Goal: Task Accomplishment & Management: Complete application form

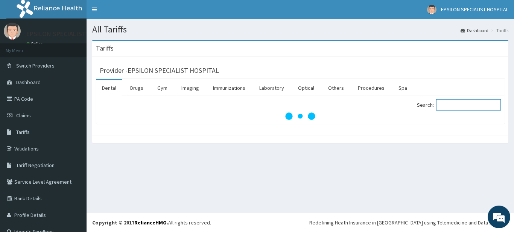
click at [446, 105] on input "Search:" at bounding box center [468, 104] width 65 height 11
type input "e"
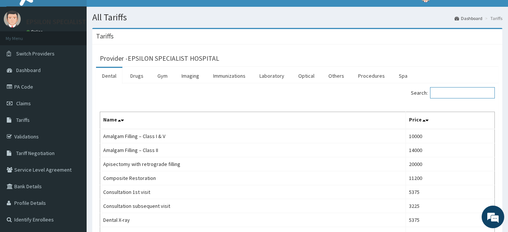
scroll to position [11, 0]
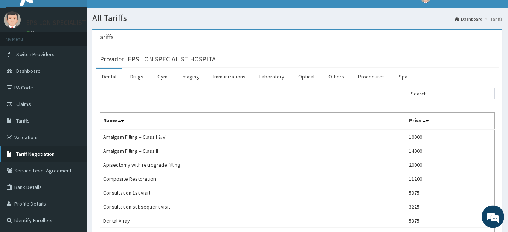
click at [38, 155] on span "Tariff Negotiation" at bounding box center [35, 154] width 38 height 7
click at [37, 154] on span "Tariff Negotiation" at bounding box center [35, 154] width 38 height 7
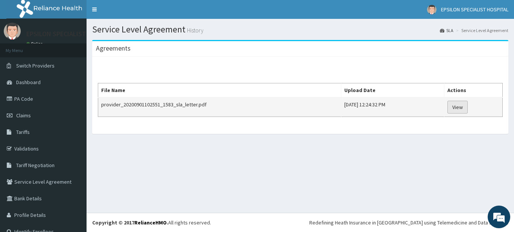
click at [461, 107] on link "View" at bounding box center [458, 107] width 20 height 13
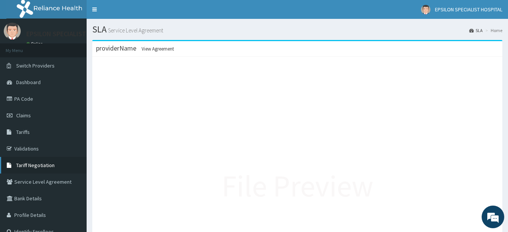
click at [38, 164] on span "Tariff Negotiation" at bounding box center [35, 164] width 38 height 7
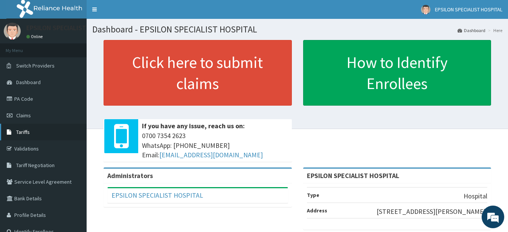
click at [43, 133] on link "Tariffs" at bounding box center [43, 131] width 87 height 17
click at [27, 131] on span "Tariffs" at bounding box center [23, 131] width 14 height 7
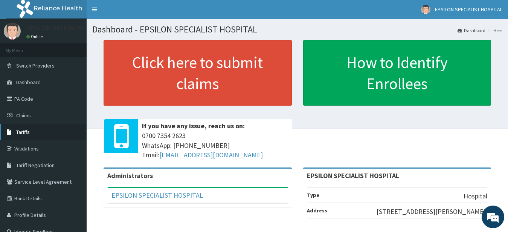
click at [27, 131] on span "Tariffs" at bounding box center [23, 131] width 14 height 7
click at [25, 134] on span "Tariffs" at bounding box center [23, 131] width 14 height 7
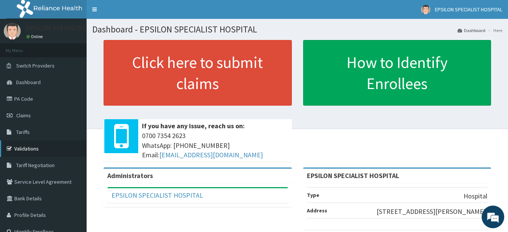
click at [15, 147] on link "Validations" at bounding box center [43, 148] width 87 height 17
click at [52, 7] on img at bounding box center [53, 9] width 94 height 19
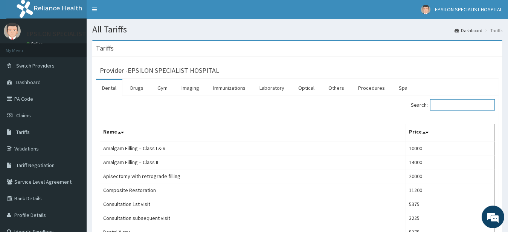
click at [465, 104] on input "Search:" at bounding box center [462, 104] width 65 height 11
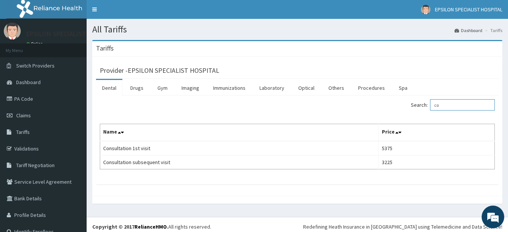
type input "c"
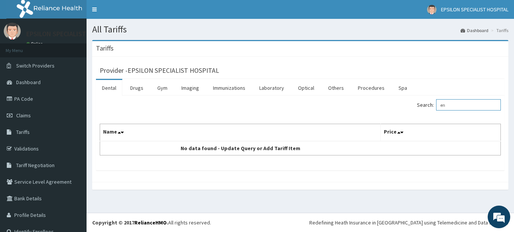
type input "e"
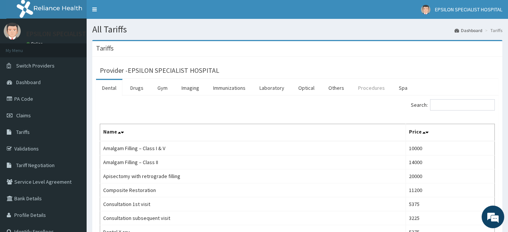
click at [369, 87] on link "Procedures" at bounding box center [371, 88] width 39 height 16
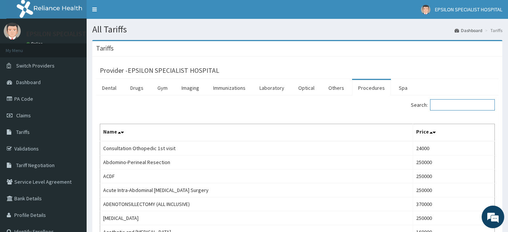
click at [461, 106] on input "Search:" at bounding box center [462, 104] width 65 height 11
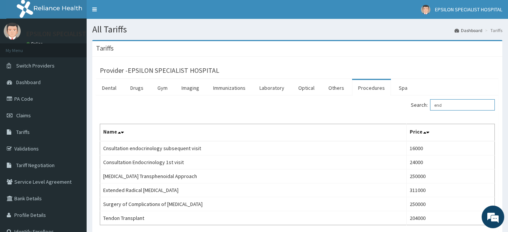
type input "end"
click at [67, 45] on li "My Menu" at bounding box center [43, 50] width 87 height 14
click at [38, 100] on link "PA Code" at bounding box center [43, 98] width 87 height 17
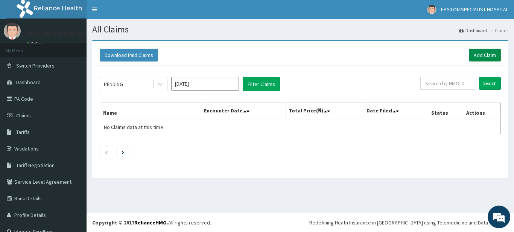
click at [472, 55] on link "Add Claim" at bounding box center [485, 55] width 32 height 13
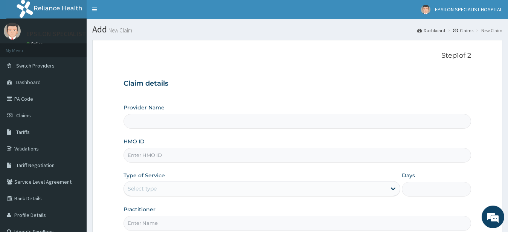
click at [172, 156] on input "HMO ID" at bounding box center [297, 155] width 348 height 15
type input "EPSILON SPECIALIST HOSPITAL"
type input "enp/11"
click at [23, 117] on span "Claims" at bounding box center [23, 115] width 15 height 7
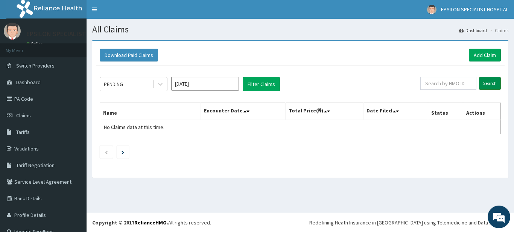
click at [483, 84] on input "Search" at bounding box center [490, 83] width 22 height 13
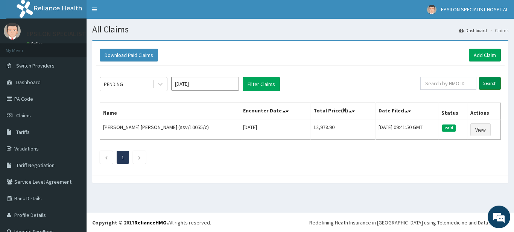
click at [483, 84] on input "Search" at bounding box center [490, 83] width 22 height 13
click at [479, 54] on link "Add Claim" at bounding box center [485, 55] width 32 height 13
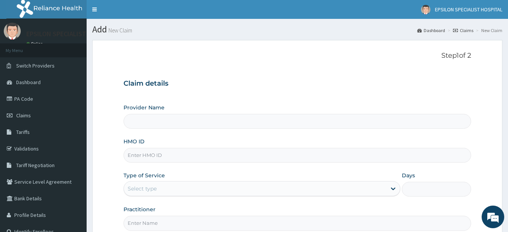
click at [204, 153] on input "HMO ID" at bounding box center [297, 155] width 348 height 15
type input "EPSILON SPECIALIST HOSPITAL"
type input "enp/11776/a"
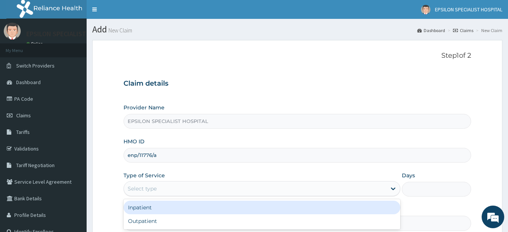
click at [209, 189] on div "Select type" at bounding box center [255, 188] width 263 height 12
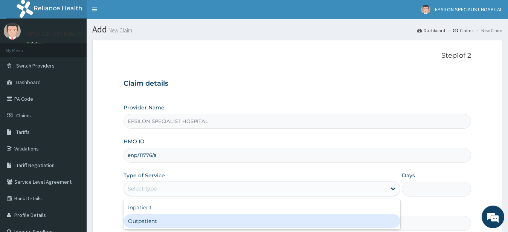
click at [206, 220] on div "Outpatient" at bounding box center [261, 221] width 277 height 14
type input "1"
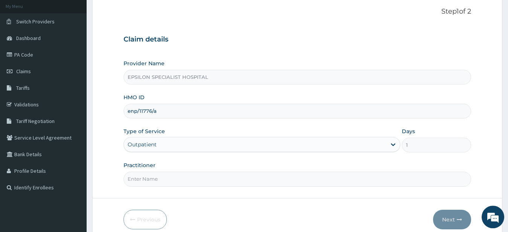
scroll to position [46, 0]
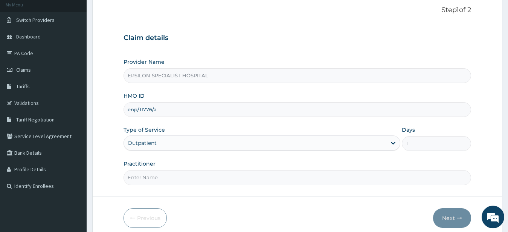
click at [294, 180] on input "Practitioner" at bounding box center [297, 177] width 348 height 15
type input "dr ahm,ed"
click at [445, 219] on button "Next" at bounding box center [452, 218] width 38 height 20
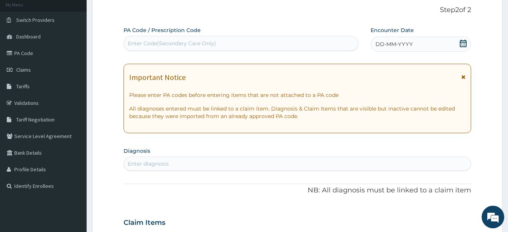
click at [462, 41] on icon at bounding box center [463, 44] width 7 height 8
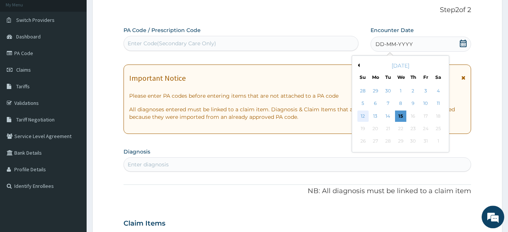
click at [364, 113] on div "12" at bounding box center [362, 115] width 11 height 11
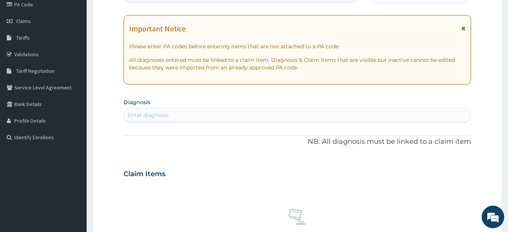
scroll to position [105, 0]
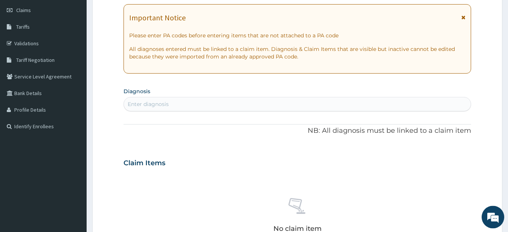
click at [292, 102] on div "Enter diagnosis" at bounding box center [297, 104] width 347 height 12
type input "u"
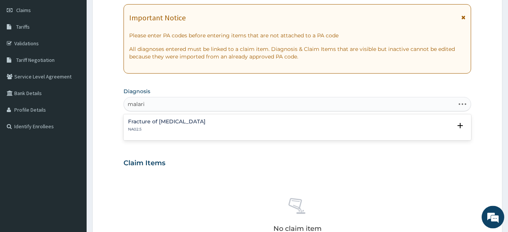
type input "[MEDICAL_DATA]"
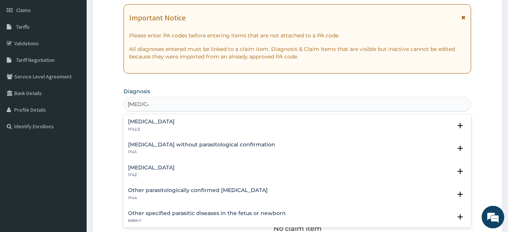
click at [175, 168] on h4 "[MEDICAL_DATA]" at bounding box center [151, 168] width 47 height 6
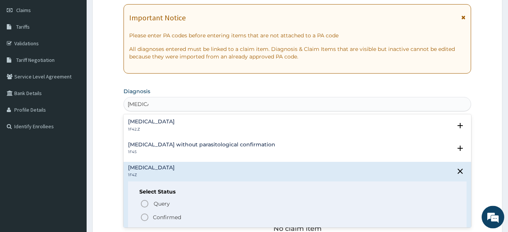
click at [146, 216] on icon "status option filled" at bounding box center [144, 216] width 9 height 9
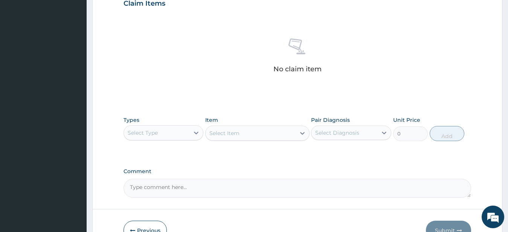
scroll to position [275, 0]
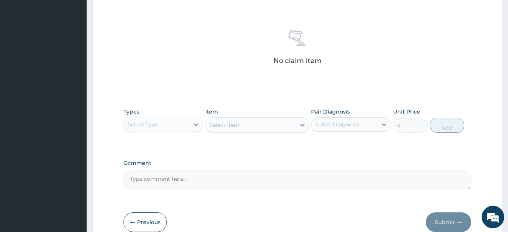
click at [179, 122] on div "Select Type" at bounding box center [157, 124] width 66 height 12
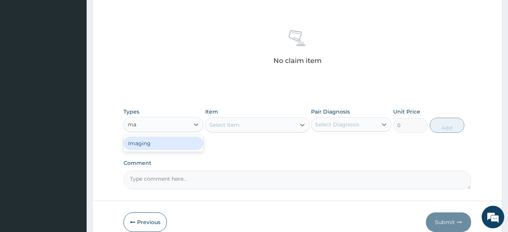
type input "m"
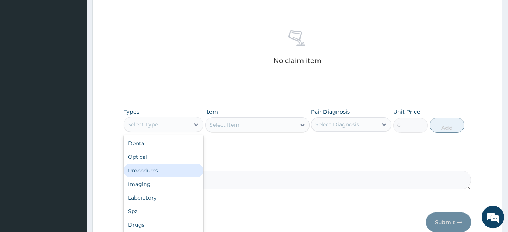
click at [173, 168] on div "Procedures" at bounding box center [163, 170] width 80 height 14
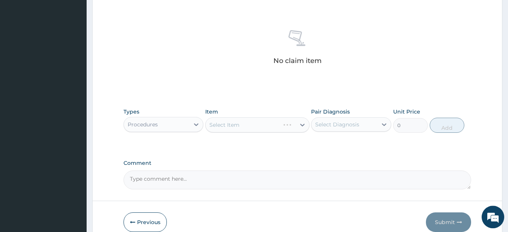
click at [233, 123] on div "Select Item" at bounding box center [257, 124] width 104 height 15
click at [233, 125] on div "Select Item" at bounding box center [224, 125] width 30 height 8
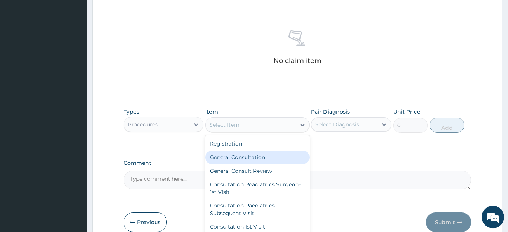
click at [239, 156] on div "General Consultation" at bounding box center [257, 157] width 104 height 14
type input "3550"
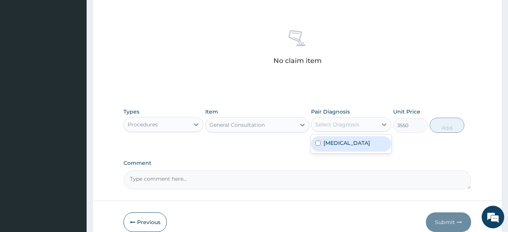
click at [321, 128] on div "Select Diagnosis" at bounding box center [337, 124] width 44 height 8
click at [318, 143] on input "checkbox" at bounding box center [317, 142] width 5 height 5
checkbox input "true"
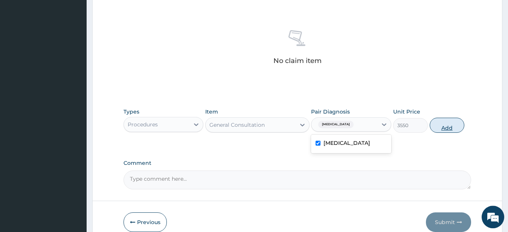
click at [440, 128] on button "Add" at bounding box center [447, 124] width 35 height 15
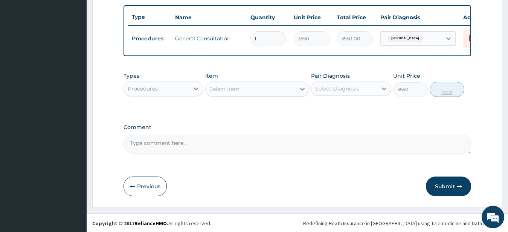
type input "0"
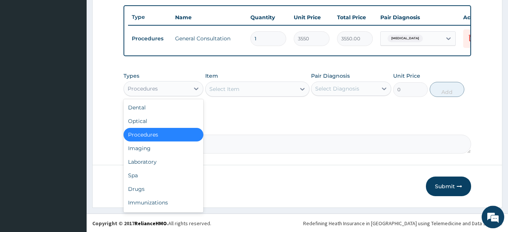
click at [168, 94] on div "Procedures" at bounding box center [157, 88] width 66 height 12
click at [153, 195] on div "Drugs" at bounding box center [163, 189] width 80 height 14
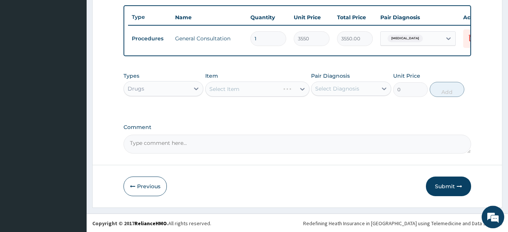
click at [237, 96] on div "Select Item" at bounding box center [257, 88] width 104 height 15
click at [235, 93] on div "Select Item" at bounding box center [224, 89] width 30 height 8
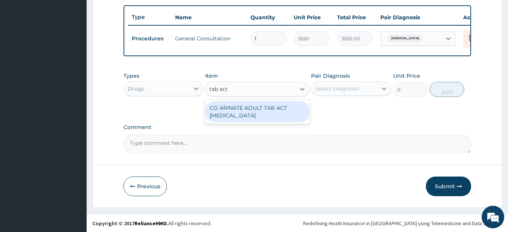
type input "tab ac"
click at [245, 116] on div "CO ARINATE ADULT TAB ACT [MEDICAL_DATA]" at bounding box center [257, 111] width 104 height 21
type input "1667.25"
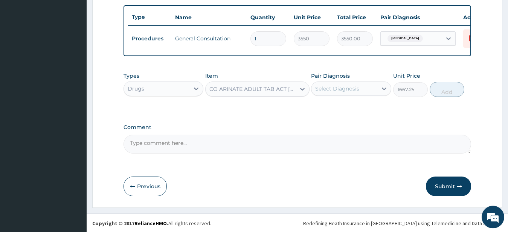
click at [335, 92] on div "Select Diagnosis" at bounding box center [337, 89] width 44 height 8
click at [318, 110] on input "checkbox" at bounding box center [317, 107] width 5 height 5
checkbox input "true"
click at [446, 97] on button "Add" at bounding box center [447, 89] width 35 height 15
type input "0"
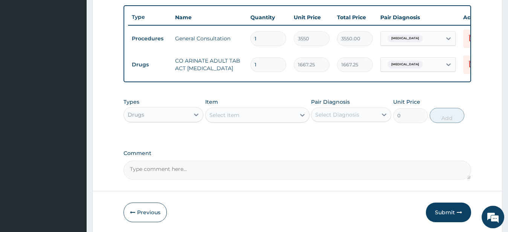
click at [255, 121] on div "Select Item" at bounding box center [251, 115] width 90 height 12
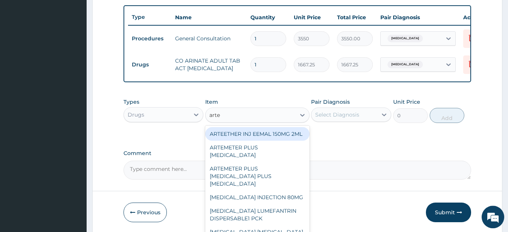
type input "artem"
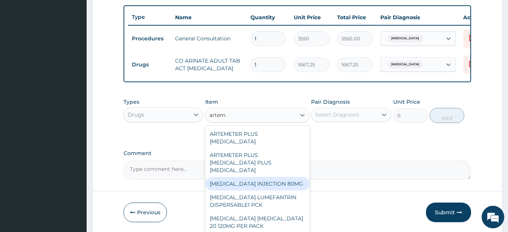
click at [252, 190] on div "[MEDICAL_DATA] INJECTION 80MG" at bounding box center [257, 184] width 104 height 14
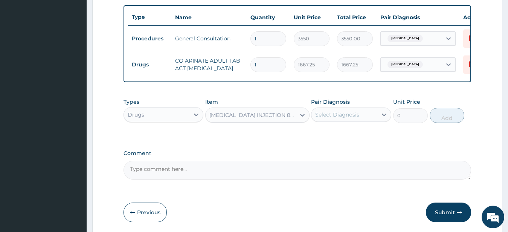
type input "386.1"
click at [354, 118] on div "Select Diagnosis" at bounding box center [337, 115] width 44 height 8
click at [318, 136] on input "checkbox" at bounding box center [317, 133] width 5 height 5
checkbox input "true"
click at [448, 122] on button "Add" at bounding box center [447, 115] width 35 height 15
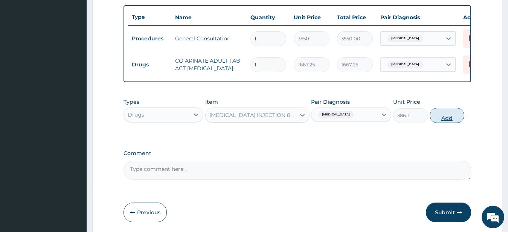
type input "0"
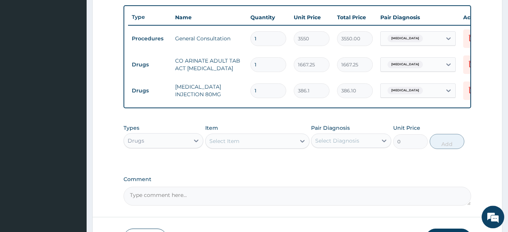
type input "0.00"
type input "2"
type input "772.20"
type input "2"
click at [237, 144] on div "Select Item" at bounding box center [224, 141] width 30 height 8
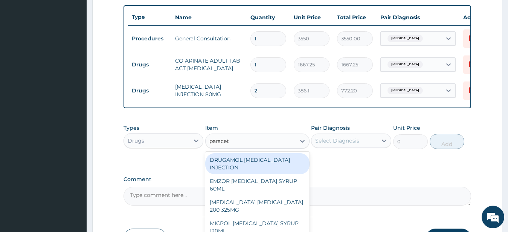
type input "paraceta"
click at [238, 168] on div "DRUGAMOL [MEDICAL_DATA] INJECTION" at bounding box center [257, 163] width 104 height 21
type input "333.45"
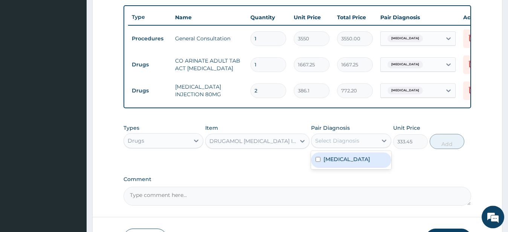
click at [333, 144] on div "Select Diagnosis" at bounding box center [337, 141] width 44 height 8
click at [317, 163] on div "[MEDICAL_DATA]" at bounding box center [351, 159] width 80 height 15
checkbox input "true"
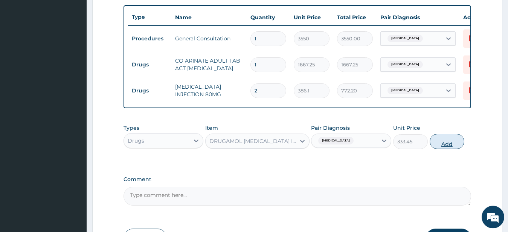
click at [443, 149] on button "Add" at bounding box center [447, 141] width 35 height 15
type input "0"
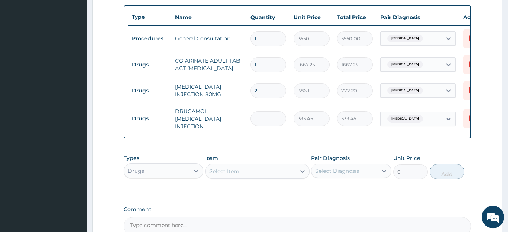
type input "0.00"
type input "2"
type input "666.90"
type input "2"
click at [235, 174] on div "Select Item" at bounding box center [224, 171] width 30 height 8
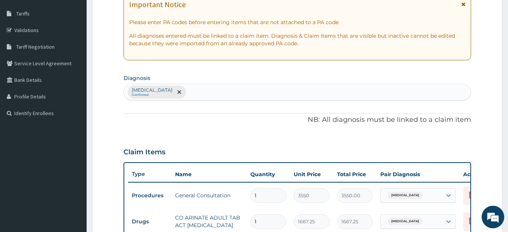
scroll to position [117, 0]
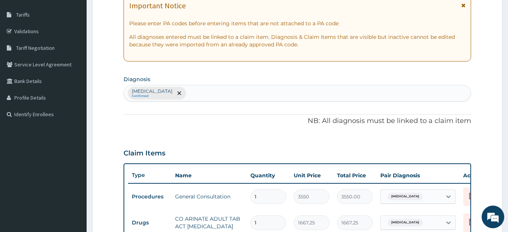
click at [240, 92] on div "Malaria, unspecified Confirmed" at bounding box center [297, 93] width 347 height 16
type input "s"
type input "typ"
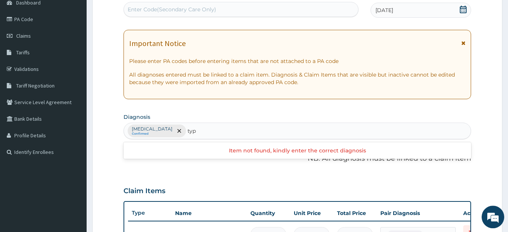
scroll to position [81, 0]
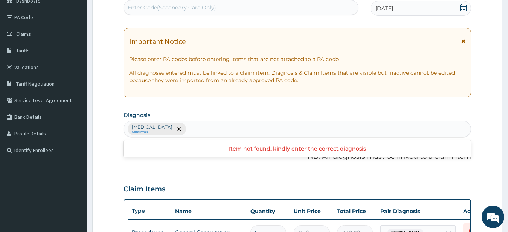
click at [235, 128] on div "Malaria, unspecified Confirmed typ" at bounding box center [297, 129] width 347 height 16
type input "seizure"
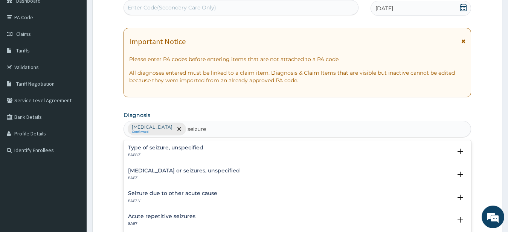
click at [187, 195] on h4 "Seizure due to other acute cause" at bounding box center [172, 193] width 89 height 6
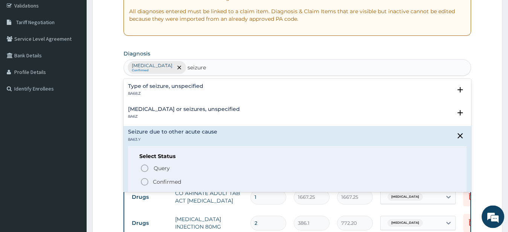
scroll to position [144, 0]
click at [143, 180] on icon "status option filled" at bounding box center [144, 180] width 9 height 9
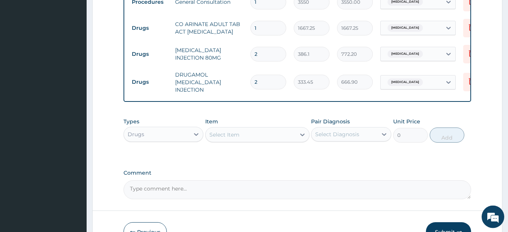
scroll to position [314, 0]
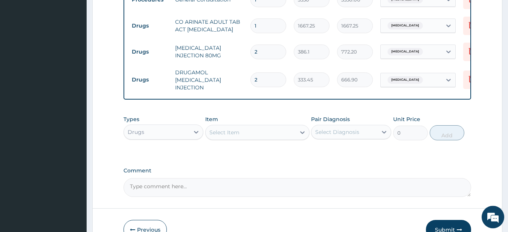
click at [257, 138] on div "Select Item" at bounding box center [251, 132] width 90 height 12
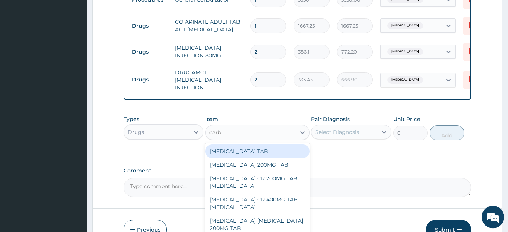
type input "carba"
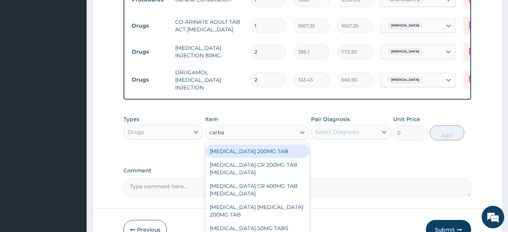
click at [259, 158] on div "[MEDICAL_DATA] 200MG TAB" at bounding box center [257, 151] width 104 height 14
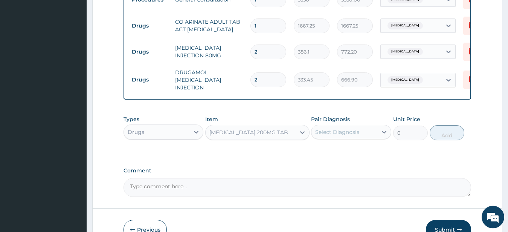
type input "87.75"
click at [346, 136] on div "Select Diagnosis" at bounding box center [337, 132] width 44 height 8
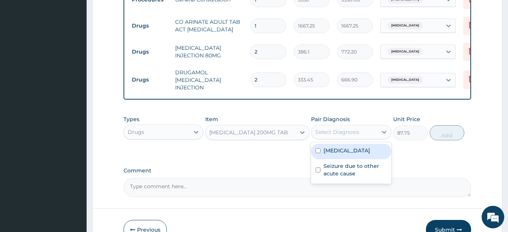
click at [274, 136] on div "[MEDICAL_DATA] 200MG TAB" at bounding box center [248, 132] width 79 height 8
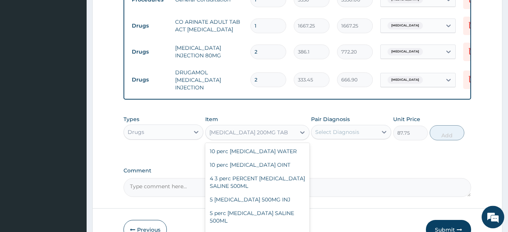
scroll to position [5726, 0]
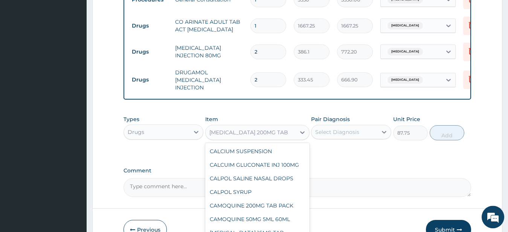
click at [264, 136] on div "[MEDICAL_DATA] 200MG TAB" at bounding box center [248, 132] width 79 height 8
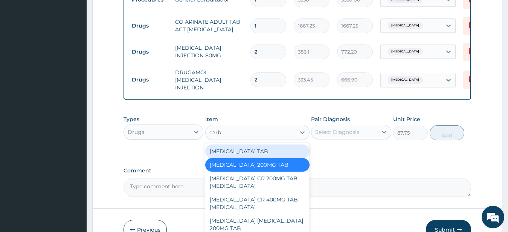
type input "carba"
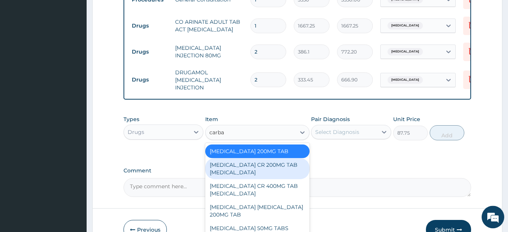
click at [257, 174] on div "[MEDICAL_DATA] CR 200MG TAB [MEDICAL_DATA]" at bounding box center [257, 168] width 104 height 21
type input "114.075"
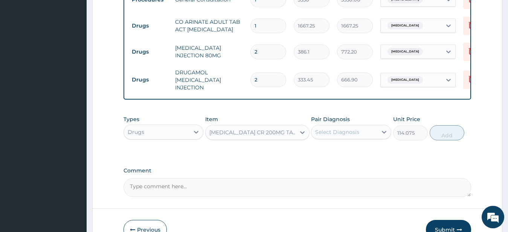
click at [245, 136] on div "[MEDICAL_DATA] CR 200MG TAB [MEDICAL_DATA]" at bounding box center [252, 132] width 87 height 8
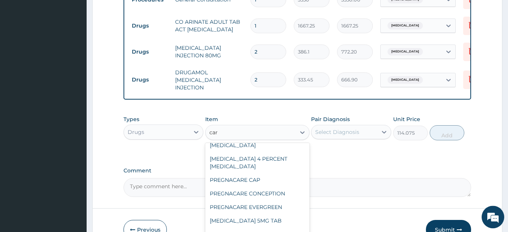
scroll to position [0, 0]
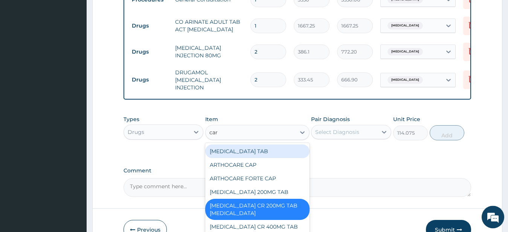
type input "carb"
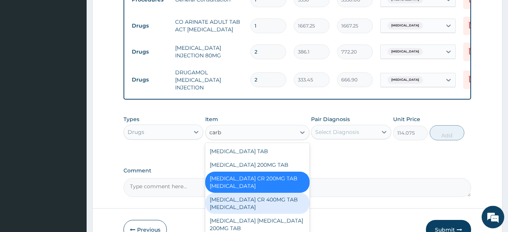
click at [275, 207] on div "[MEDICAL_DATA] CR 400MG TAB [MEDICAL_DATA]" at bounding box center [257, 202] width 104 height 21
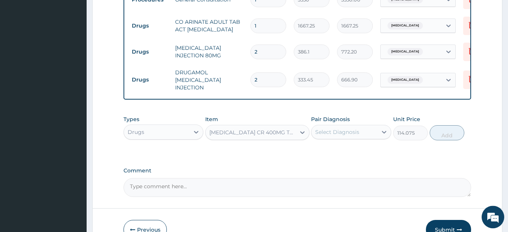
type input "245.7"
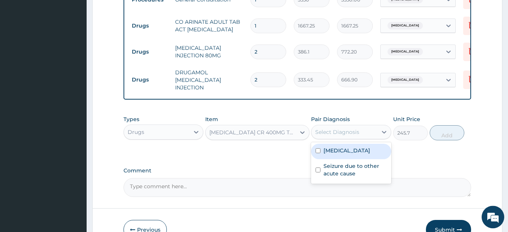
click at [323, 136] on div "Select Diagnosis" at bounding box center [337, 132] width 44 height 8
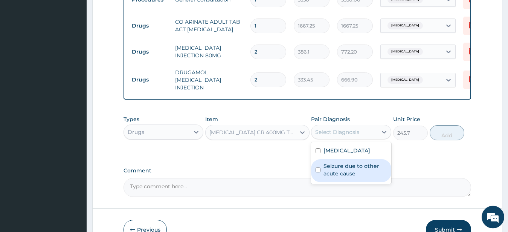
click at [318, 172] on input "checkbox" at bounding box center [317, 169] width 5 height 5
checkbox input "true"
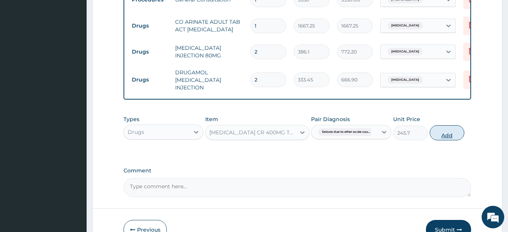
click at [441, 139] on button "Add" at bounding box center [447, 132] width 35 height 15
type input "0"
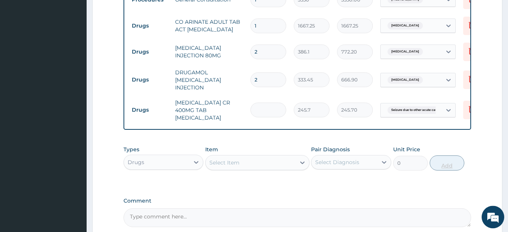
type input "0.00"
type input "6"
type input "1474.20"
type input "60"
type input "14742.00"
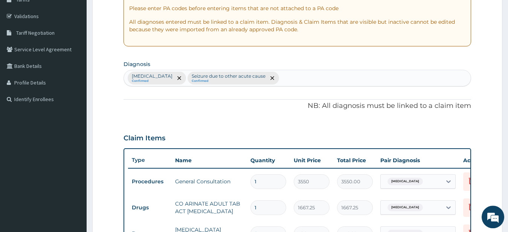
scroll to position [129, 0]
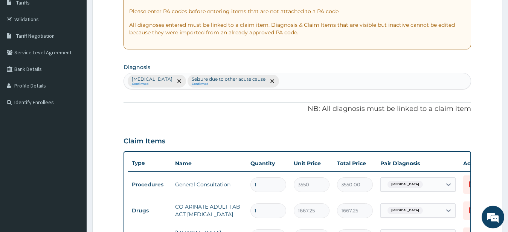
type input "60"
click at [303, 81] on div "Malaria, unspecified Confirmed Seizure due to other acute cause Confirmed" at bounding box center [297, 81] width 347 height 16
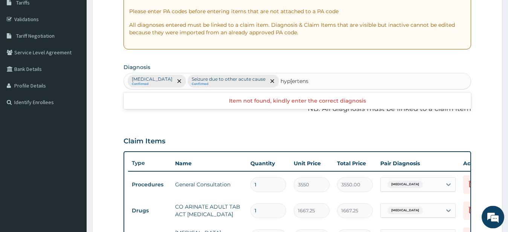
type input "hypertens"
click at [317, 81] on div "Malaria, unspecified Confirmed Seizure due to other acute cause Confirmed hyper…" at bounding box center [297, 81] width 347 height 16
type input "hypertension"
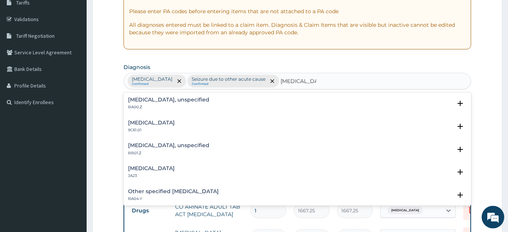
click at [178, 102] on h4 "Essential hypertension, unspecified" at bounding box center [168, 100] width 81 height 6
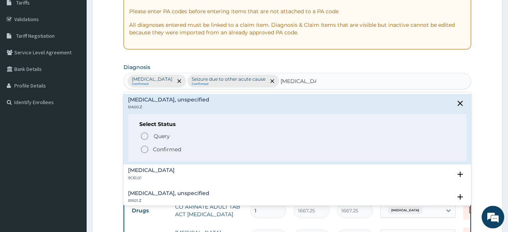
click at [144, 146] on icon "status option filled" at bounding box center [144, 149] width 9 height 9
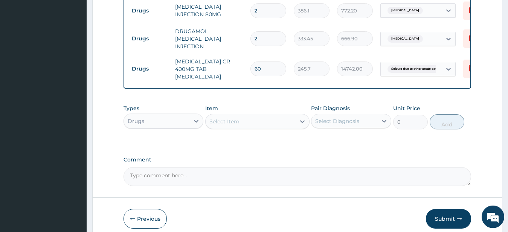
scroll to position [356, 0]
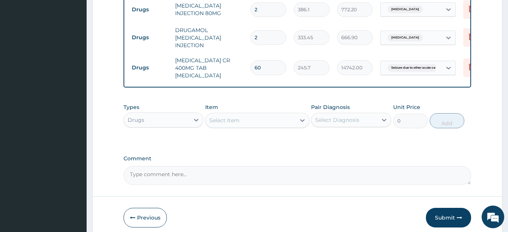
click at [224, 121] on div "Select Item" at bounding box center [224, 120] width 30 height 8
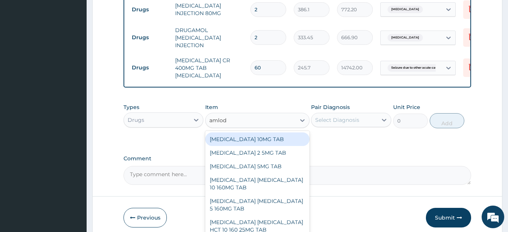
type input "amlodi"
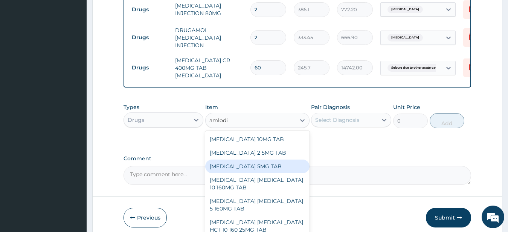
click at [241, 167] on div "[MEDICAL_DATA] 5MG TAB" at bounding box center [257, 166] width 104 height 14
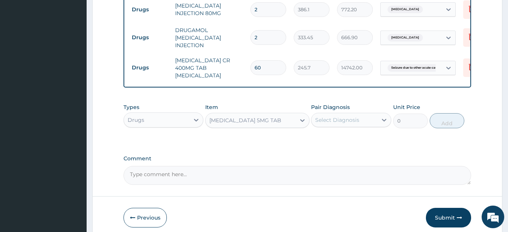
type input "55"
click at [342, 126] on div "Select Diagnosis" at bounding box center [344, 120] width 66 height 12
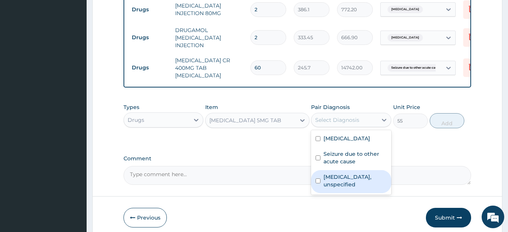
click at [318, 181] on input "checkbox" at bounding box center [317, 180] width 5 height 5
checkbox input "true"
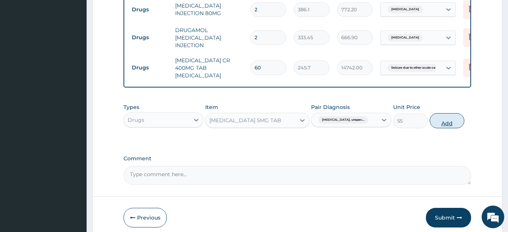
click at [441, 123] on button "Add" at bounding box center [447, 120] width 35 height 15
type input "0"
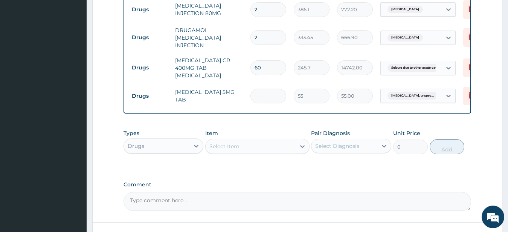
type input "0.00"
type input "2"
type input "110.00"
type input "28"
type input "1540.00"
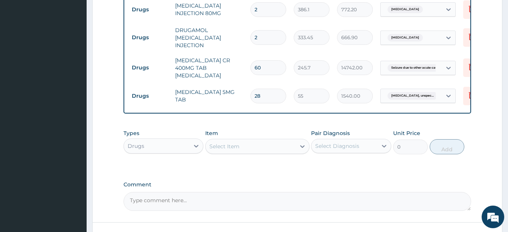
scroll to position [416, 0]
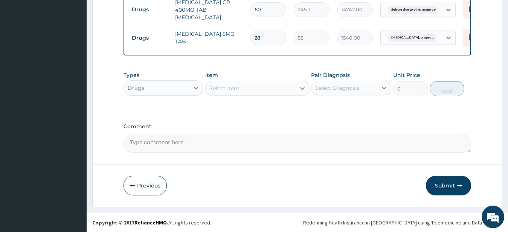
type input "28"
click at [455, 184] on button "Submit" at bounding box center [448, 185] width 45 height 20
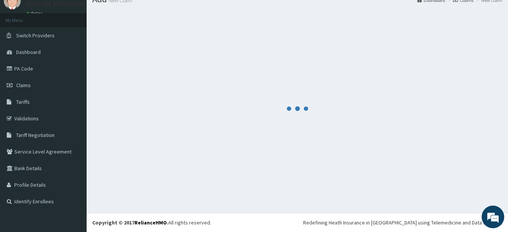
scroll to position [30, 0]
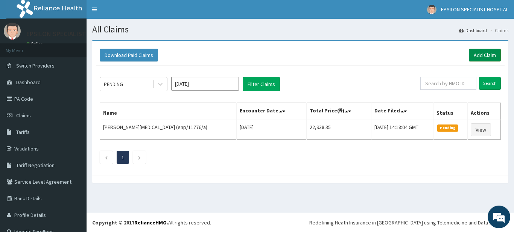
click at [472, 52] on link "Add Claim" at bounding box center [485, 55] width 32 height 13
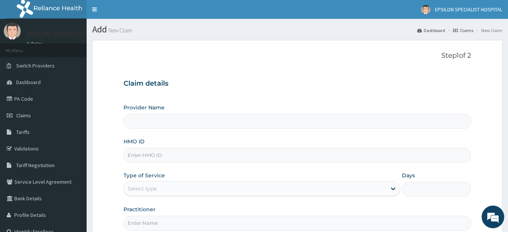
click at [251, 157] on input "HMO ID" at bounding box center [297, 155] width 348 height 15
type input "EPSILON SPECIALIST HOSPITAL"
type input "ifp/10238/b"
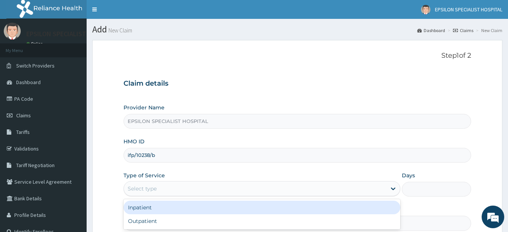
click at [313, 191] on div "Select type" at bounding box center [255, 188] width 263 height 12
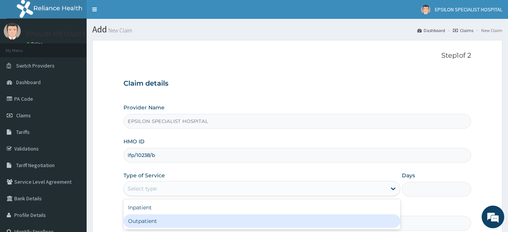
click at [244, 226] on div "Outpatient" at bounding box center [261, 221] width 277 height 14
type input "1"
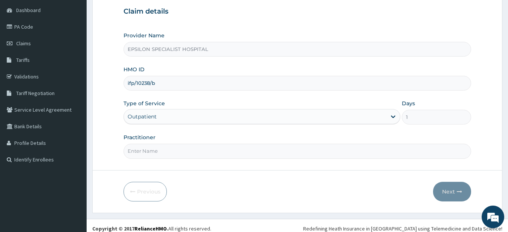
scroll to position [78, 0]
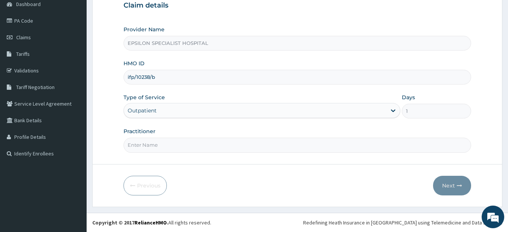
click at [271, 148] on input "Practitioner" at bounding box center [297, 144] width 348 height 15
type input "d"
type input "[PERSON_NAME]"
click at [443, 183] on button "Next" at bounding box center [452, 185] width 38 height 20
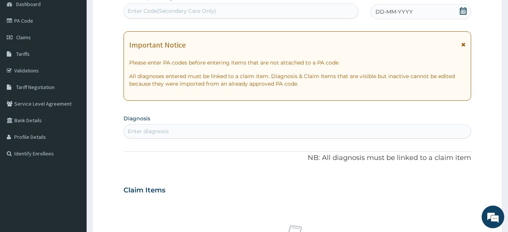
click at [462, 9] on icon at bounding box center [463, 11] width 8 height 8
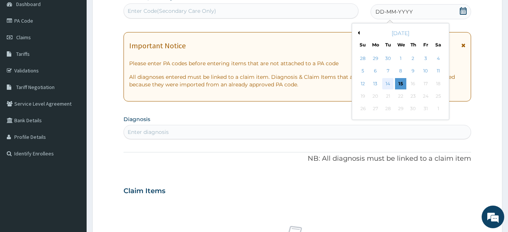
click at [383, 82] on div "14" at bounding box center [387, 83] width 11 height 11
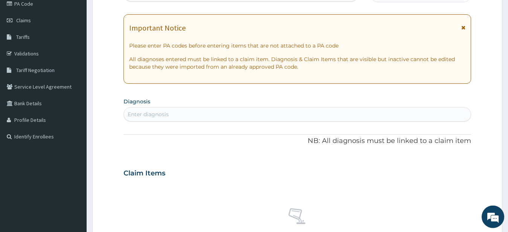
scroll to position [93, 0]
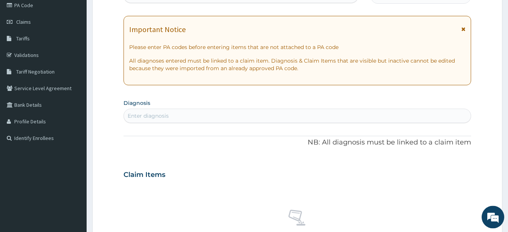
click at [360, 114] on div "Enter diagnosis" at bounding box center [297, 116] width 347 height 12
type input "e"
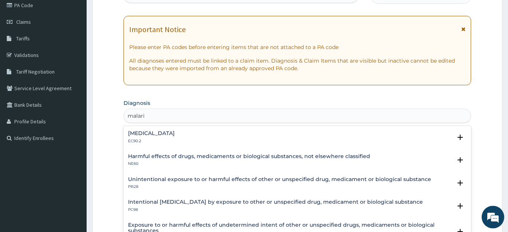
type input "[MEDICAL_DATA]"
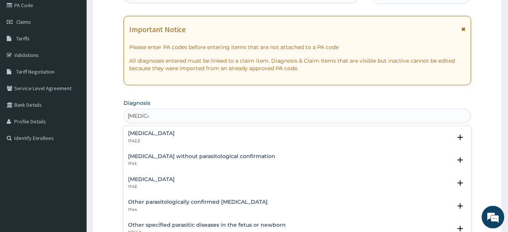
click at [192, 180] on div "[MEDICAL_DATA] 1F4Z" at bounding box center [297, 182] width 339 height 13
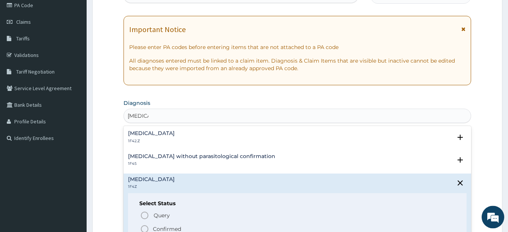
click at [144, 227] on icon "status option filled" at bounding box center [144, 228] width 9 height 9
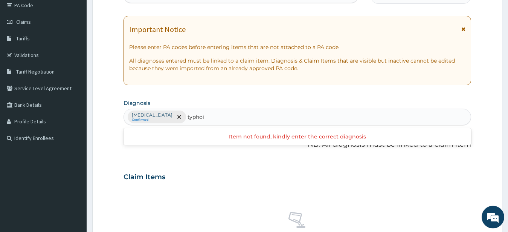
type input "[MEDICAL_DATA]"
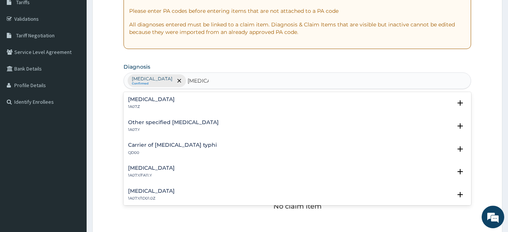
scroll to position [134, 0]
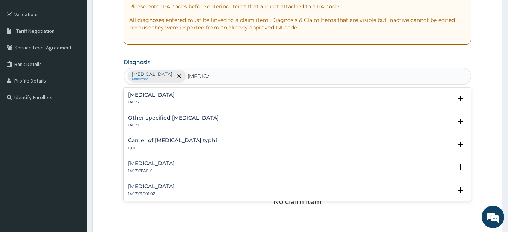
click at [149, 166] on h4 "[MEDICAL_DATA]" at bounding box center [151, 163] width 47 height 6
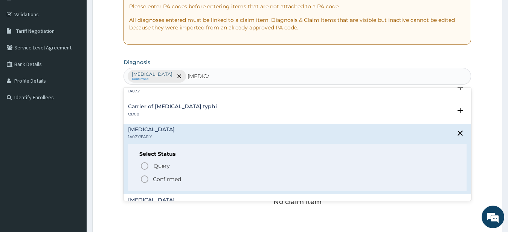
scroll to position [36, 0]
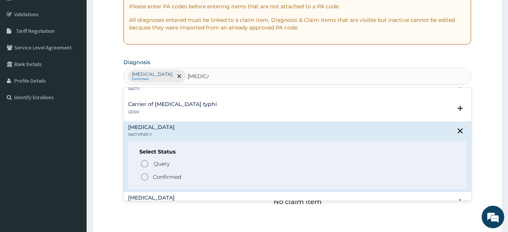
click at [144, 176] on icon "status option filled" at bounding box center [144, 176] width 9 height 9
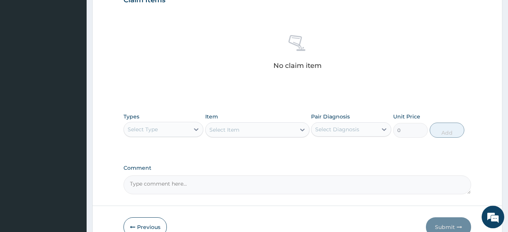
scroll to position [287, 0]
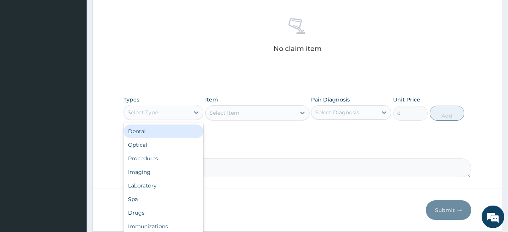
click at [184, 108] on div "Select Type" at bounding box center [157, 112] width 66 height 12
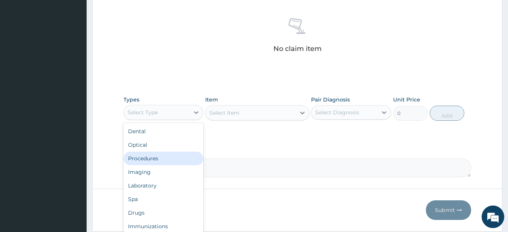
click at [163, 157] on div "Procedures" at bounding box center [163, 158] width 80 height 14
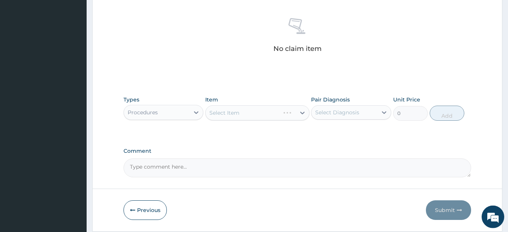
click at [236, 110] on div "Select Item" at bounding box center [257, 112] width 104 height 15
click at [243, 113] on div "Select Item" at bounding box center [251, 113] width 90 height 12
type input "g"
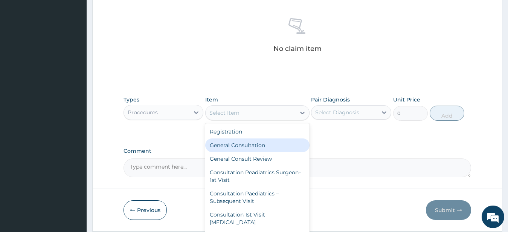
click at [242, 150] on div "General Consultation" at bounding box center [257, 145] width 104 height 14
type input "3550"
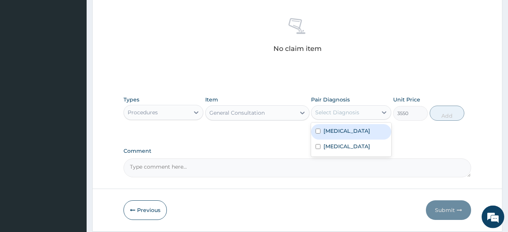
click at [324, 113] on div "Select Diagnosis" at bounding box center [337, 112] width 44 height 8
click at [318, 129] on input "checkbox" at bounding box center [317, 130] width 5 height 5
checkbox input "true"
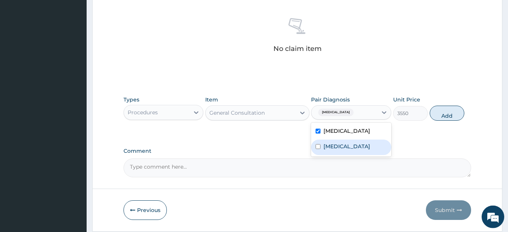
click at [319, 146] on input "checkbox" at bounding box center [317, 146] width 5 height 5
checkbox input "true"
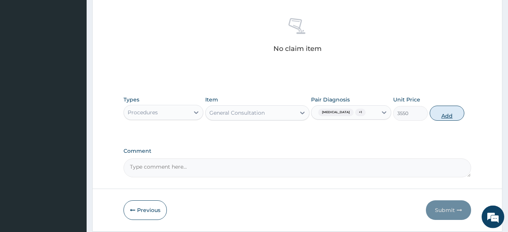
click at [440, 112] on button "Add" at bounding box center [447, 112] width 35 height 15
type input "0"
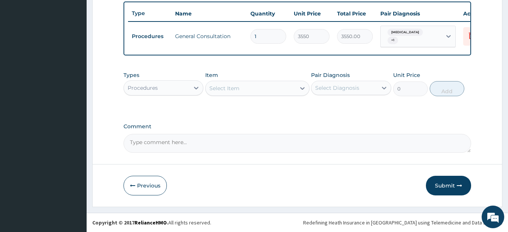
click at [227, 91] on div "Select Item" at bounding box center [224, 88] width 30 height 8
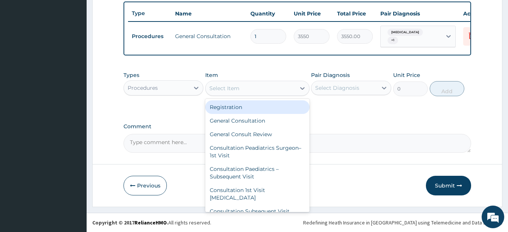
click at [183, 87] on div "Procedures" at bounding box center [157, 88] width 66 height 12
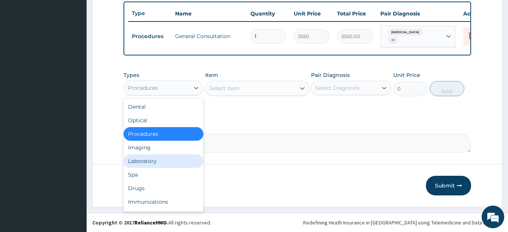
click at [154, 158] on div "Laboratory" at bounding box center [163, 161] width 80 height 14
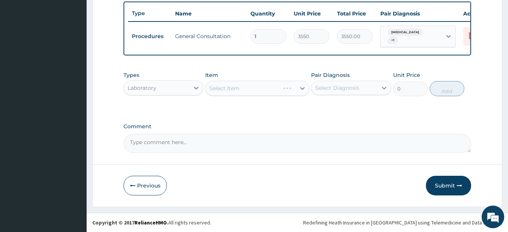
click at [224, 85] on div "Select Item" at bounding box center [257, 88] width 104 height 15
click at [224, 85] on div "Select Item" at bounding box center [224, 88] width 30 height 8
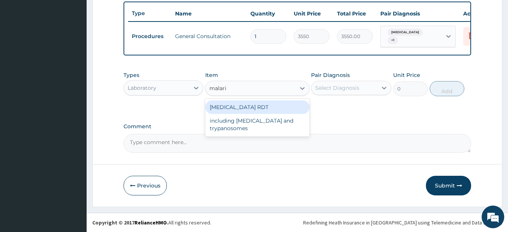
type input "[MEDICAL_DATA]"
click at [223, 104] on div "[MEDICAL_DATA] RDT" at bounding box center [257, 107] width 104 height 14
type input "1800"
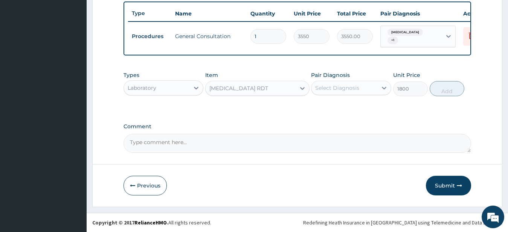
click at [334, 88] on div "Select Diagnosis" at bounding box center [337, 88] width 44 height 8
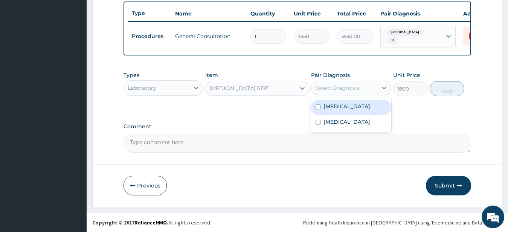
click at [318, 106] on input "checkbox" at bounding box center [317, 106] width 5 height 5
checkbox input "true"
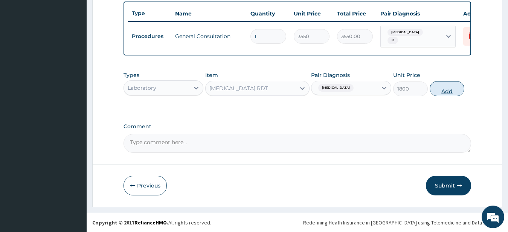
click at [439, 91] on button "Add" at bounding box center [447, 88] width 35 height 15
type input "0"
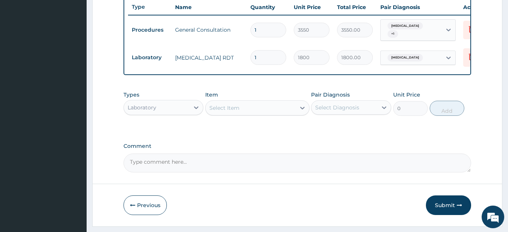
click at [236, 111] on div "Select Item" at bounding box center [224, 108] width 30 height 8
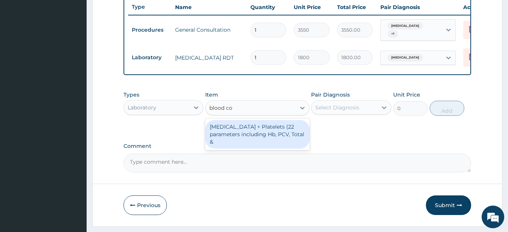
type input "blood cou"
click at [240, 137] on div "[MEDICAL_DATA] + Platelets (22 parameters including Hb, PCV, Total &" at bounding box center [257, 134] width 104 height 29
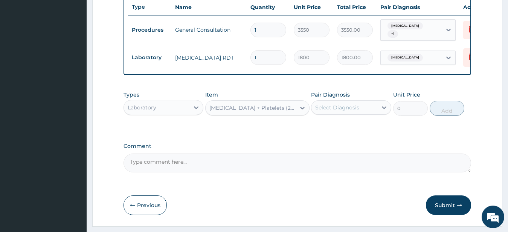
type input "4300"
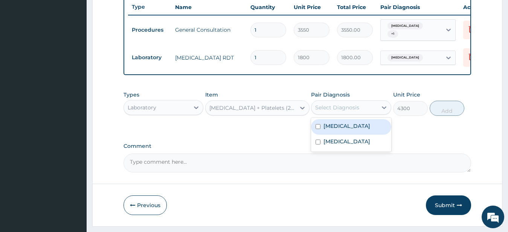
click at [344, 111] on div "Select Diagnosis" at bounding box center [337, 108] width 44 height 8
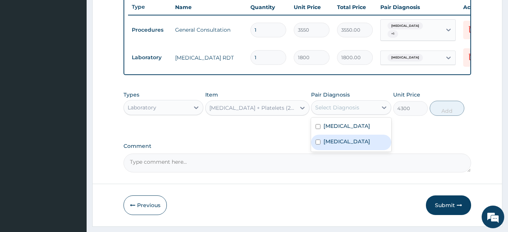
click at [319, 144] on input "checkbox" at bounding box center [317, 141] width 5 height 5
checkbox input "true"
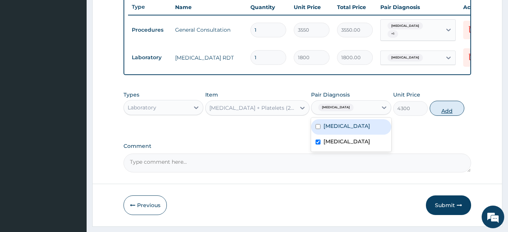
click at [449, 116] on button "Add" at bounding box center [447, 108] width 35 height 15
type input "0"
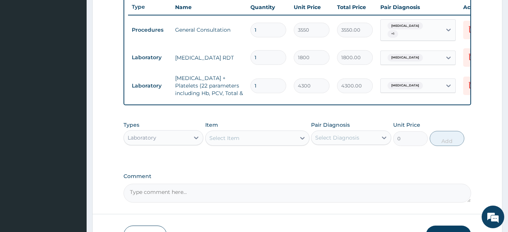
click at [252, 144] on div "Select Item" at bounding box center [251, 138] width 90 height 12
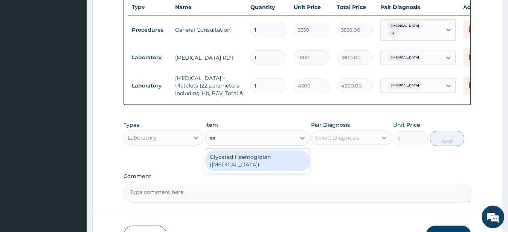
type input "ae"
click at [183, 142] on div "Laboratory" at bounding box center [157, 137] width 66 height 12
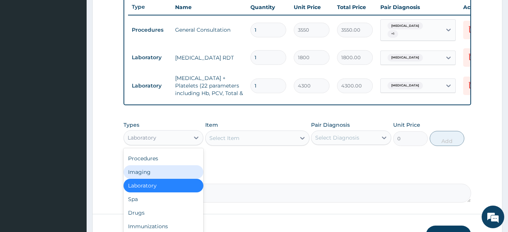
scroll to position [25, 0]
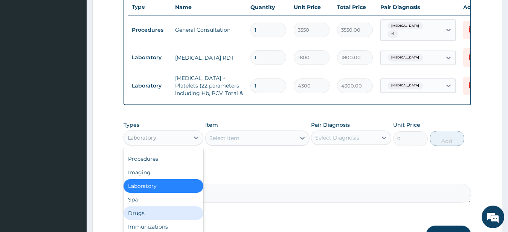
click at [156, 218] on div "Drugs" at bounding box center [163, 213] width 80 height 14
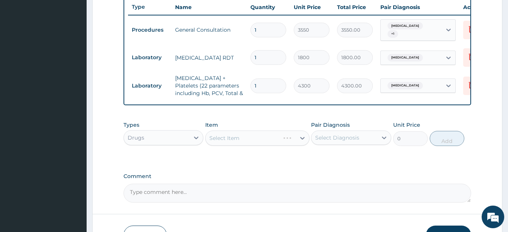
click at [242, 143] on div "Select Item" at bounding box center [257, 137] width 104 height 15
click at [239, 143] on div "Select Item" at bounding box center [257, 137] width 104 height 15
click at [226, 142] on div "Select Item" at bounding box center [224, 138] width 30 height 8
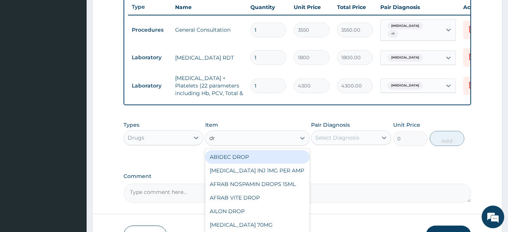
type input "d"
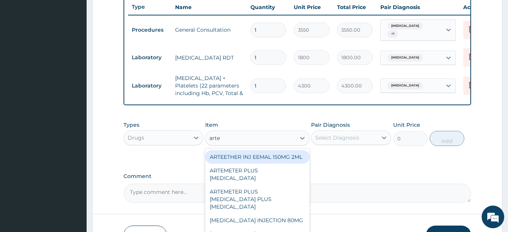
type input "artem"
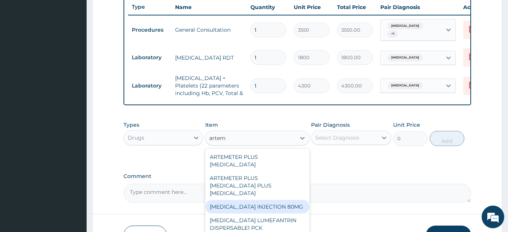
click at [245, 209] on div "[MEDICAL_DATA] INJECTION 80MG" at bounding box center [257, 207] width 104 height 14
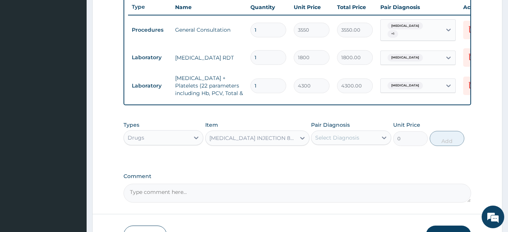
type input "386.1"
click at [325, 141] on div "Select Diagnosis" at bounding box center [337, 138] width 44 height 8
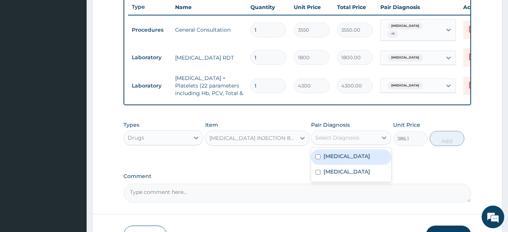
click at [318, 159] on input "checkbox" at bounding box center [317, 156] width 5 height 5
checkbox input "true"
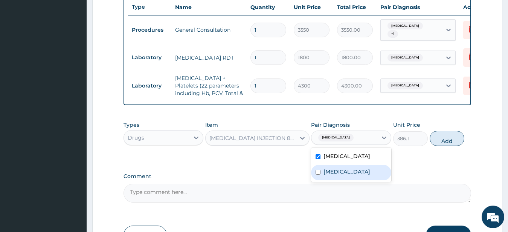
click at [317, 174] on input "checkbox" at bounding box center [317, 171] width 5 height 5
checkbox input "true"
click at [436, 145] on button "Add" at bounding box center [447, 138] width 35 height 15
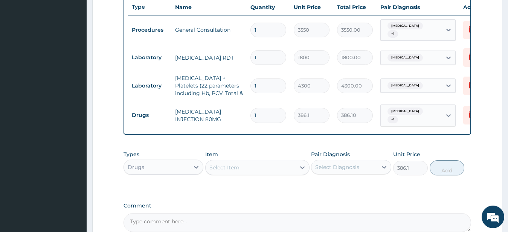
type input "0"
click at [265, 172] on div "Select Item" at bounding box center [251, 167] width 90 height 12
click at [265, 115] on input "1" at bounding box center [268, 115] width 36 height 15
type input "0.00"
type input "6"
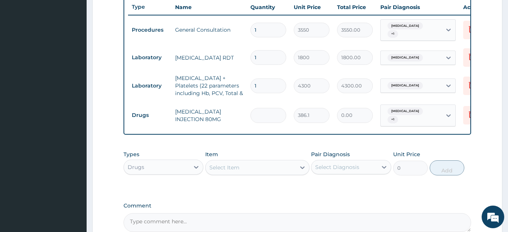
type input "2316.60"
type input "6"
click at [243, 172] on div "Select Item" at bounding box center [251, 167] width 90 height 12
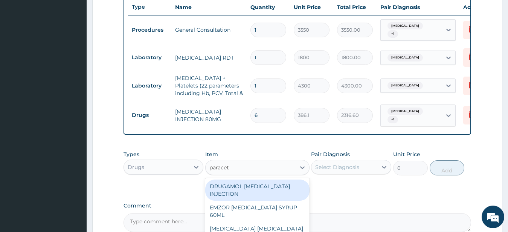
type input "paraceta"
click at [241, 192] on div "DRUGAMOL [MEDICAL_DATA] INJECTION" at bounding box center [257, 189] width 104 height 21
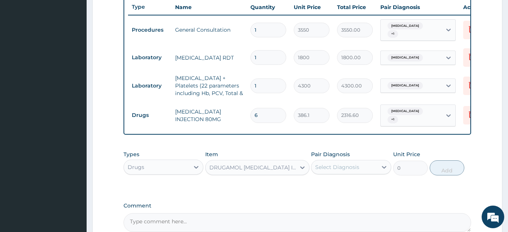
type input "333.45"
click at [325, 171] on div "Select Diagnosis" at bounding box center [337, 167] width 44 height 8
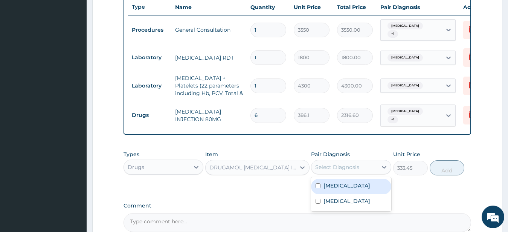
click at [315, 192] on div "[MEDICAL_DATA]" at bounding box center [351, 185] width 80 height 15
checkbox input "true"
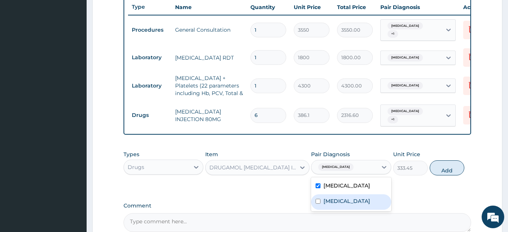
click at [318, 203] on input "checkbox" at bounding box center [317, 200] width 5 height 5
checkbox input "true"
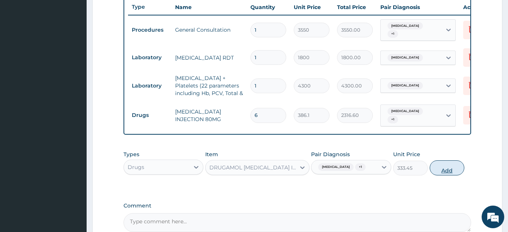
click at [448, 170] on button "Add" at bounding box center [447, 167] width 35 height 15
type input "0"
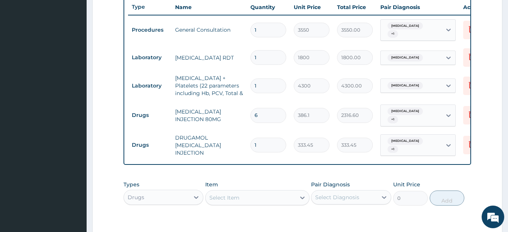
type input "0.00"
type input "2"
type input "666.90"
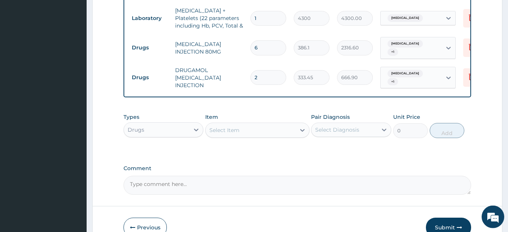
scroll to position [351, 0]
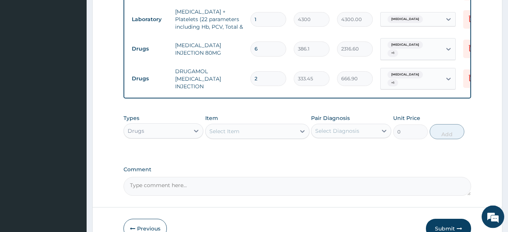
type input "2"
click at [245, 133] on div "Select Item" at bounding box center [251, 131] width 90 height 12
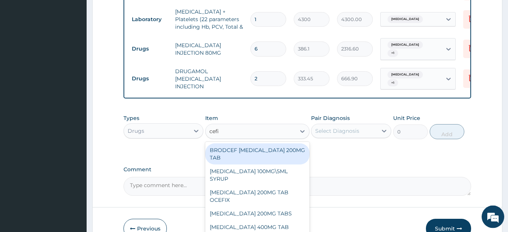
type input "cefix"
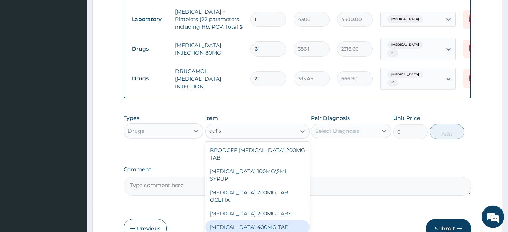
click at [243, 220] on div "[MEDICAL_DATA] 400MG TAB" at bounding box center [257, 227] width 104 height 14
type input "2106"
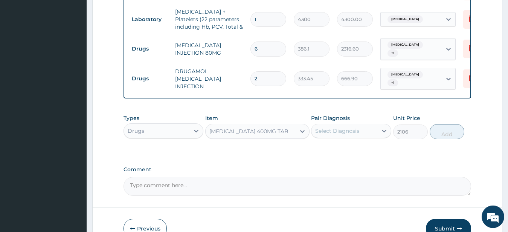
click at [337, 134] on div "Select Diagnosis" at bounding box center [337, 131] width 44 height 8
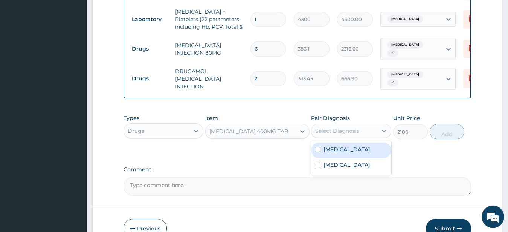
click at [318, 152] on input "checkbox" at bounding box center [317, 149] width 5 height 5
checkbox input "true"
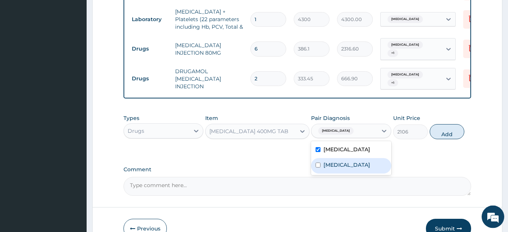
click at [317, 167] on input "checkbox" at bounding box center [317, 164] width 5 height 5
checkbox input "true"
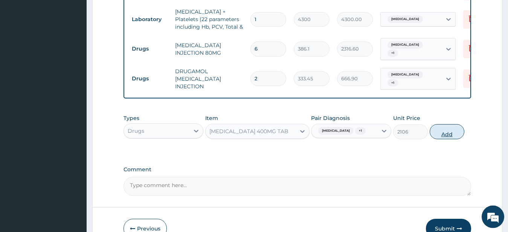
click at [436, 139] on button "Add" at bounding box center [447, 131] width 35 height 15
type input "0"
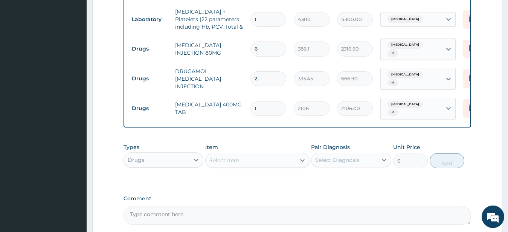
click at [244, 166] on div "Select Item" at bounding box center [251, 160] width 90 height 12
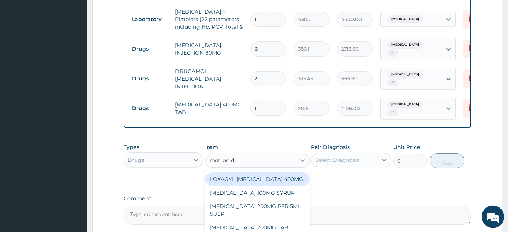
type input "metronida"
click at [255, 186] on div "LOXAGYL [MEDICAL_DATA] 400MG" at bounding box center [257, 179] width 104 height 14
type input "17.55"
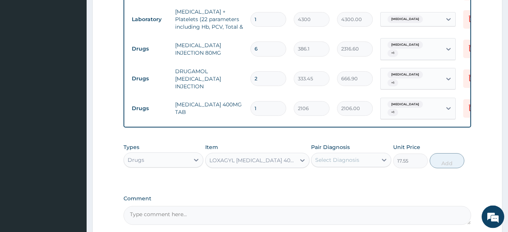
click at [327, 163] on div "Select Diagnosis" at bounding box center [337, 160] width 44 height 8
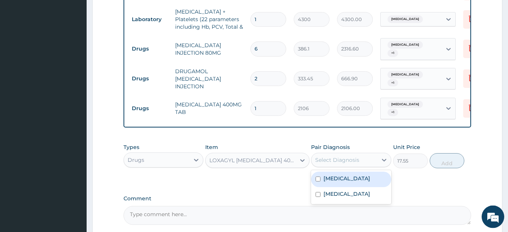
click at [251, 164] on div "LOXAGYL [MEDICAL_DATA] 400MG" at bounding box center [252, 160] width 87 height 8
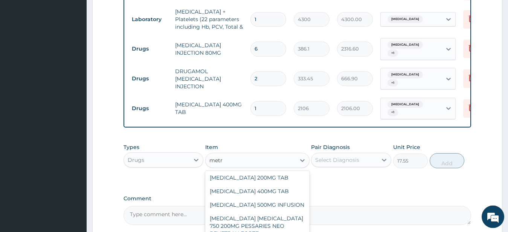
scroll to position [0, 0]
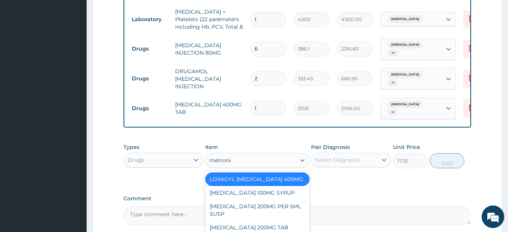
type input "metronida"
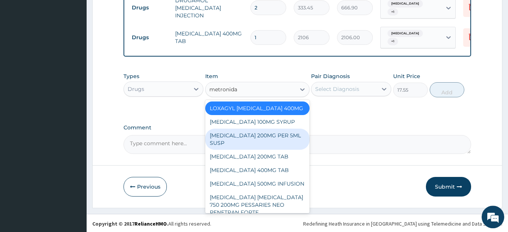
scroll to position [420, 0]
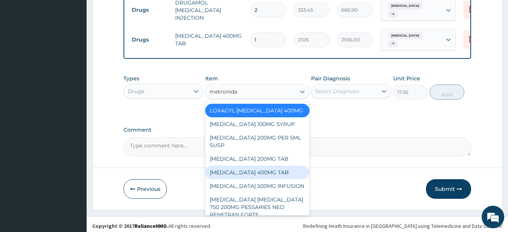
click at [241, 179] on div "[MEDICAL_DATA] 400MG TAB" at bounding box center [257, 172] width 104 height 14
type input "35.1"
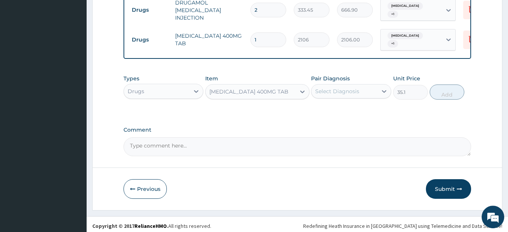
click at [324, 94] on div "Select Diagnosis" at bounding box center [337, 91] width 44 height 8
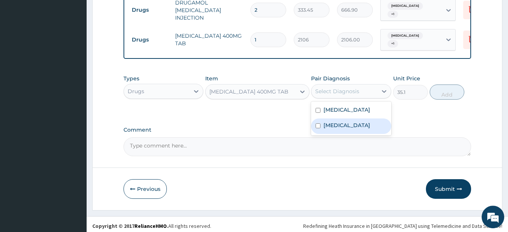
click at [316, 128] on input "checkbox" at bounding box center [317, 125] width 5 height 5
checkbox input "true"
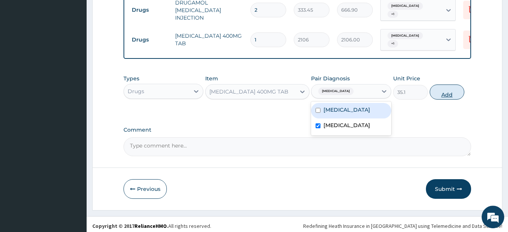
click at [438, 99] on button "Add" at bounding box center [447, 91] width 35 height 15
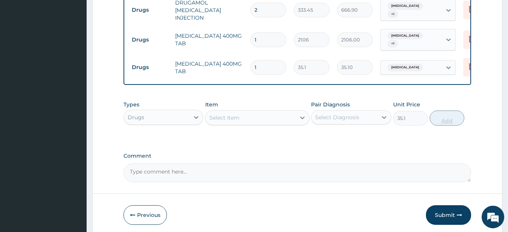
type input "0"
click at [238, 121] on div "Select Item" at bounding box center [224, 118] width 30 height 8
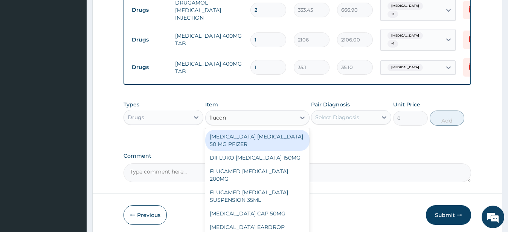
type input "flucona"
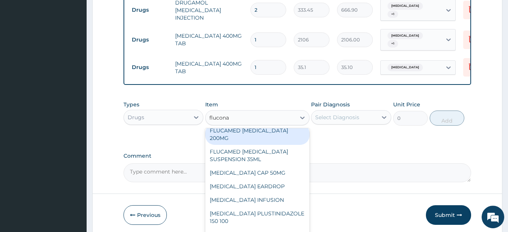
scroll to position [42, 0]
click at [252, 140] on div "FLUCAMED [MEDICAL_DATA] 200MG" at bounding box center [257, 132] width 104 height 21
type input "87.75"
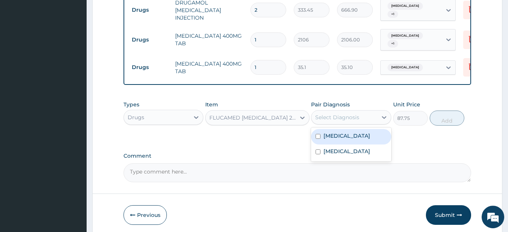
click at [335, 121] on div "Select Diagnosis" at bounding box center [337, 117] width 44 height 8
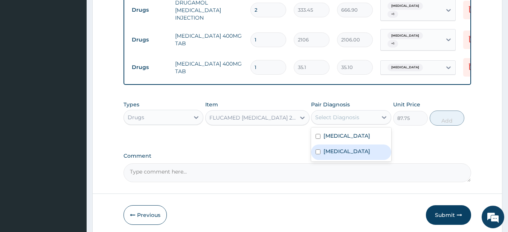
click at [318, 154] on input "checkbox" at bounding box center [317, 151] width 5 height 5
checkbox input "true"
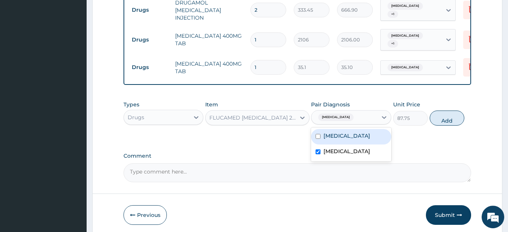
click at [318, 139] on input "checkbox" at bounding box center [317, 136] width 5 height 5
checkbox input "true"
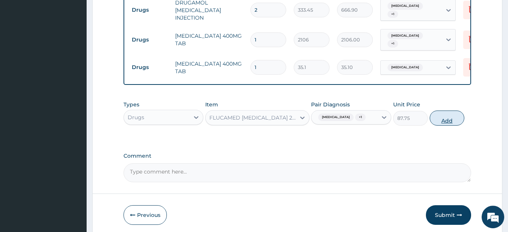
click at [442, 119] on button "Add" at bounding box center [447, 117] width 35 height 15
type input "0"
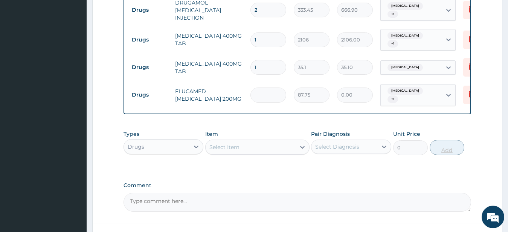
type input "0.00"
type input "5"
type input "438.75"
type input "5"
click at [259, 69] on input "1" at bounding box center [268, 67] width 36 height 15
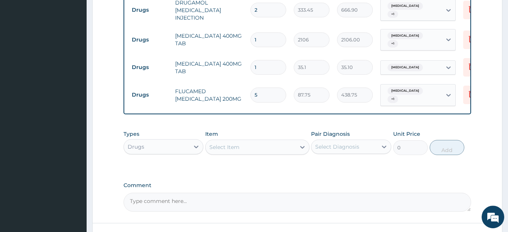
type input "15"
type input "526.50"
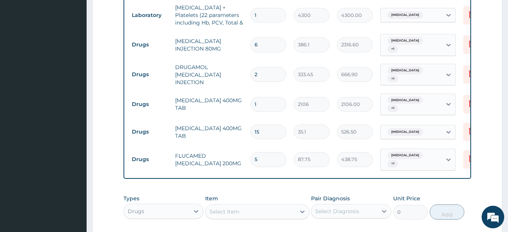
scroll to position [354, 0]
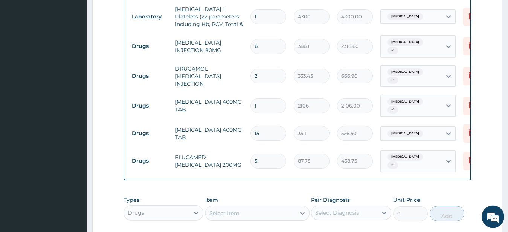
type input "15"
click at [260, 103] on input "1" at bounding box center [268, 105] width 36 height 15
type input "0.00"
type input "2"
type input "4212.00"
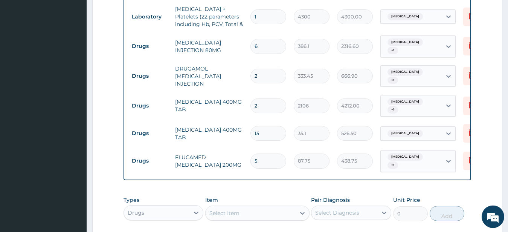
type input "0.00"
type input "1"
type input "2106.00"
type input "10"
type input "21060.00"
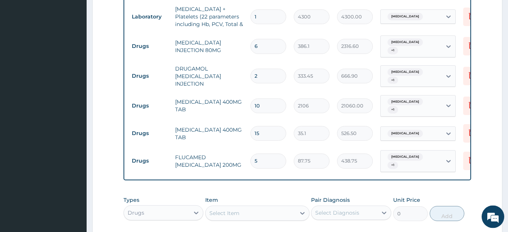
type input "1"
type input "2106.00"
type input "0.00"
type input "5"
type input "10530.00"
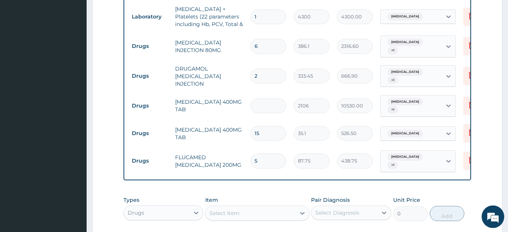
type input "0.00"
type input "2"
type input "4212.00"
type input "0.00"
type input "1"
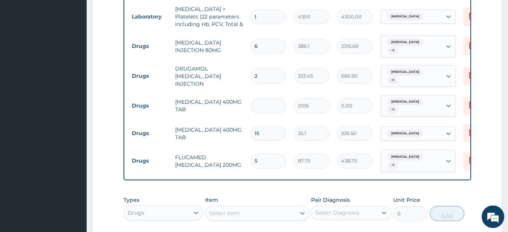
type input "2106.00"
type input "10"
type input "21060.00"
type input "1"
type input "2106.00"
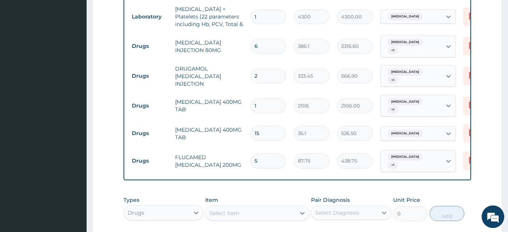
type input "15"
type input "31590.00"
type input "1"
type input "2106.00"
type input "0.00"
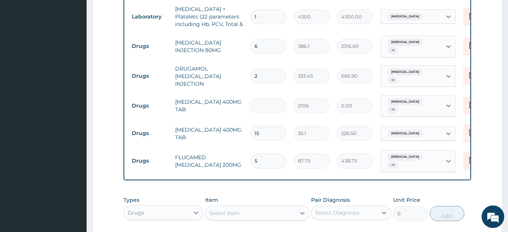
type input "5"
type input "10530.00"
type input "5"
click at [256, 219] on div "Select Item" at bounding box center [251, 213] width 90 height 12
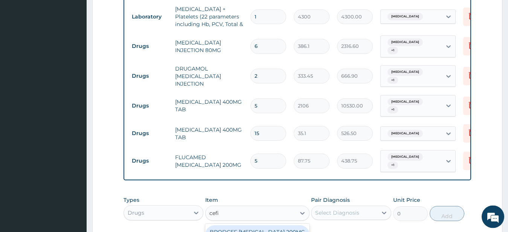
type input "cefix"
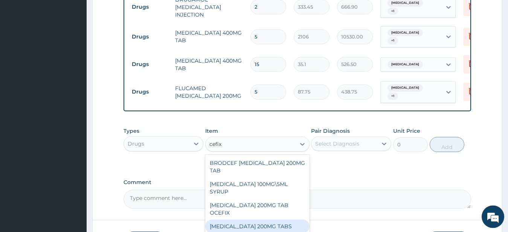
click at [261, 219] on div "[MEDICAL_DATA] 200MG TABS" at bounding box center [257, 226] width 104 height 14
type input "1404"
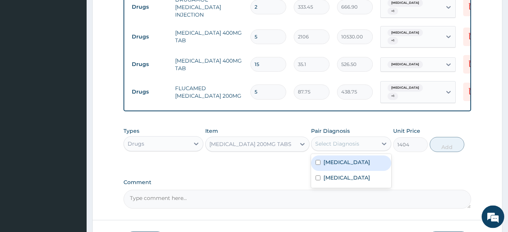
click at [342, 143] on div "Select Diagnosis" at bounding box center [337, 144] width 44 height 8
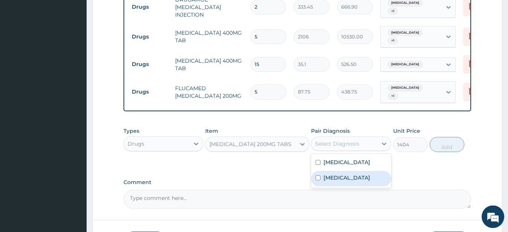
click at [319, 180] on input "checkbox" at bounding box center [317, 177] width 5 height 5
checkbox input "true"
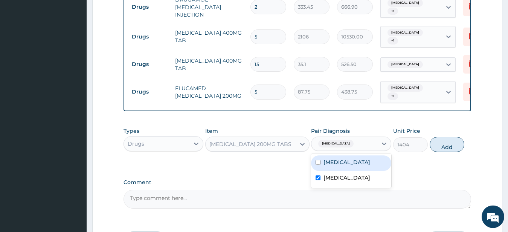
click at [319, 165] on input "checkbox" at bounding box center [317, 162] width 5 height 5
checkbox input "true"
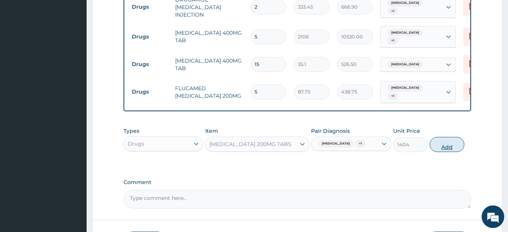
click at [442, 144] on button "Add" at bounding box center [447, 144] width 35 height 15
type input "0"
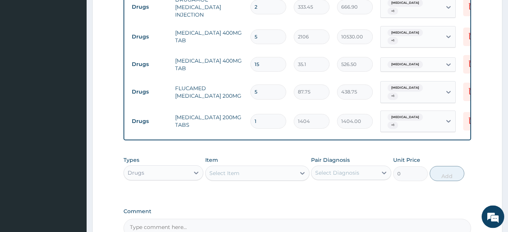
type input "10"
type input "14040.00"
type input "10"
click at [467, 35] on icon at bounding box center [471, 35] width 9 height 9
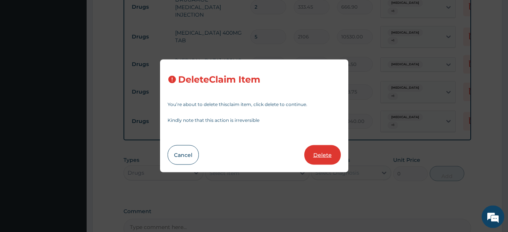
click at [324, 158] on button "Delete" at bounding box center [322, 155] width 37 height 20
type input "15"
type input "35.1"
type input "526.50"
type input "5"
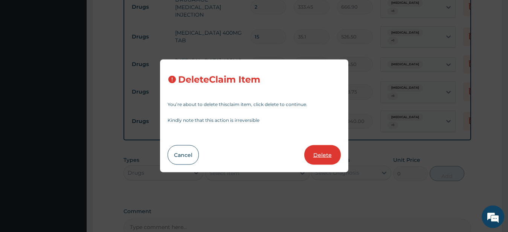
type input "87.75"
type input "438.75"
type input "10"
type input "1404"
type input "14040.00"
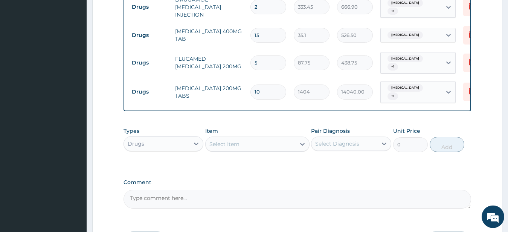
scroll to position [478, 0]
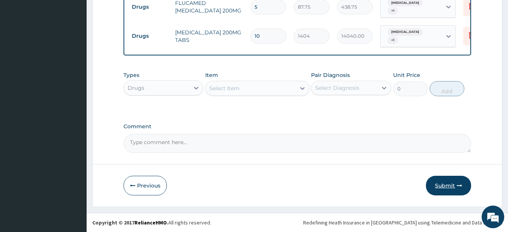
click at [442, 185] on button "Submit" at bounding box center [448, 185] width 45 height 20
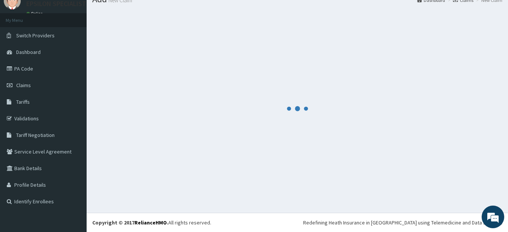
scroll to position [30, 0]
click at [442, 185] on div at bounding box center [297, 108] width 410 height 197
